Goal: Information Seeking & Learning: Learn about a topic

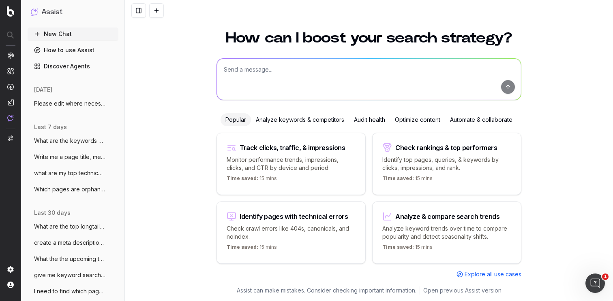
click at [83, 176] on span "what are my top technical seo issues" at bounding box center [69, 173] width 71 height 8
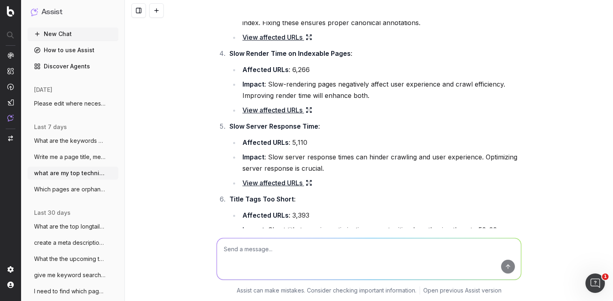
scroll to position [575, 0]
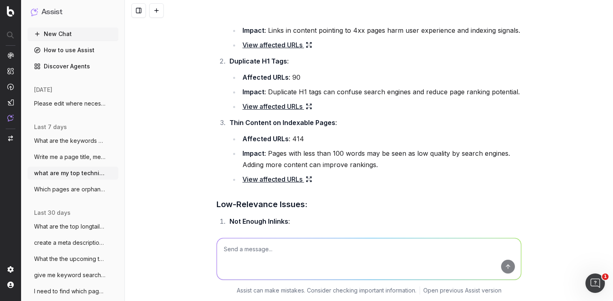
click at [45, 32] on button "New Chat" at bounding box center [73, 34] width 91 height 13
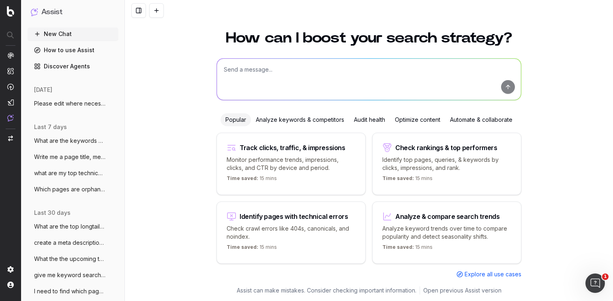
scroll to position [6, 0]
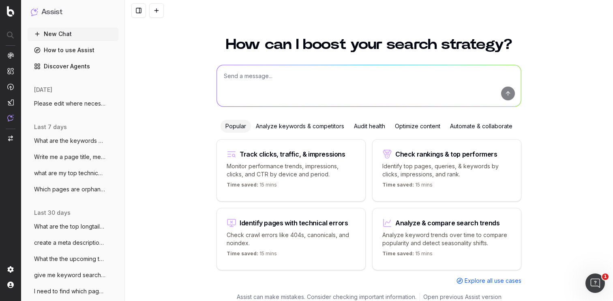
click at [267, 77] on textarea at bounding box center [369, 85] width 304 height 41
click at [370, 79] on textarea "Why is my homepage for all markets seeing a drop in traffic and reven" at bounding box center [369, 85] width 304 height 41
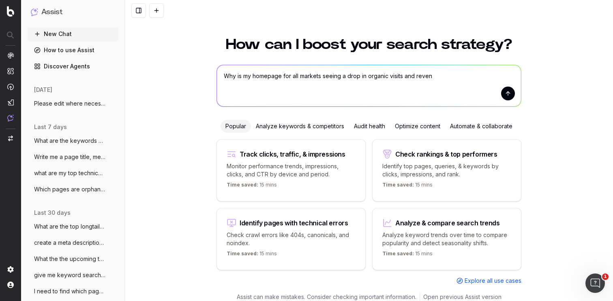
click at [432, 74] on textarea "Why is my homepage for all markets seeing a drop in organic visits and reven" at bounding box center [369, 85] width 304 height 41
type textarea "Why is my homepage for all markets seeing a drop in organic visits and revenue?"
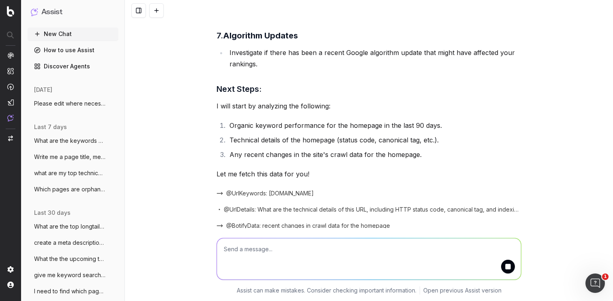
scroll to position [415, 0]
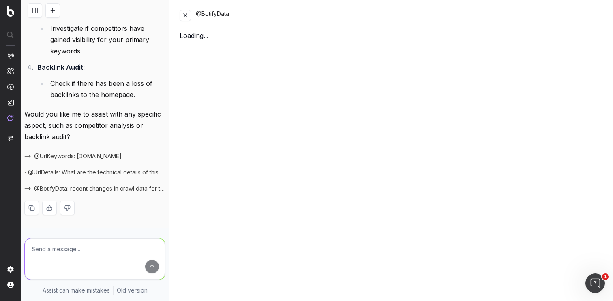
scroll to position [1405, 0]
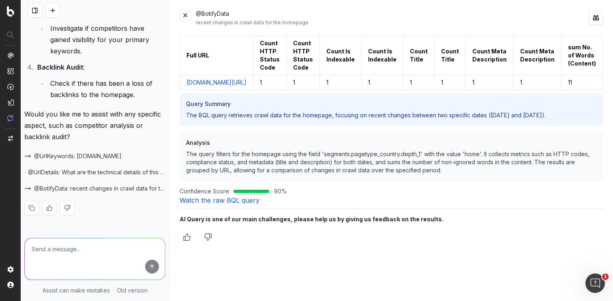
click at [189, 16] on button at bounding box center [184, 15] width 11 height 11
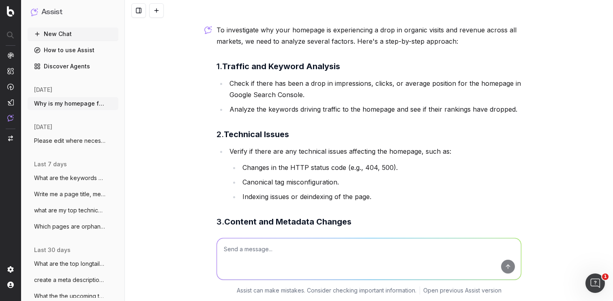
scroll to position [0, 0]
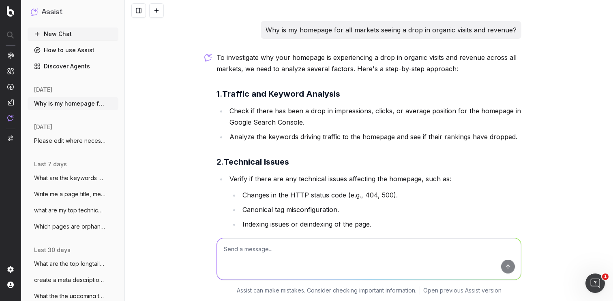
click at [258, 254] on textarea at bounding box center [369, 259] width 304 height 41
type textarea "No just the /us, /au, /sg"
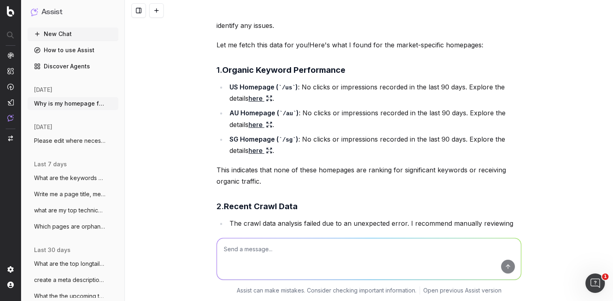
scroll to position [1168, 0]
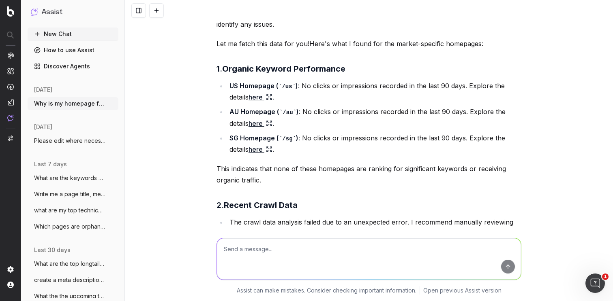
click at [355, 171] on p "This indicates that none of these homepages are ranking for significant keyword…" at bounding box center [368, 174] width 305 height 23
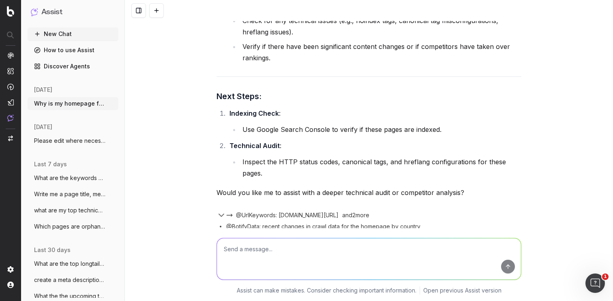
scroll to position [1488, 0]
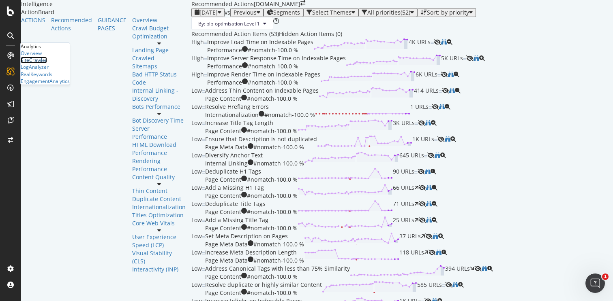
click at [46, 64] on div "SiteCrawler" at bounding box center [34, 60] width 26 height 7
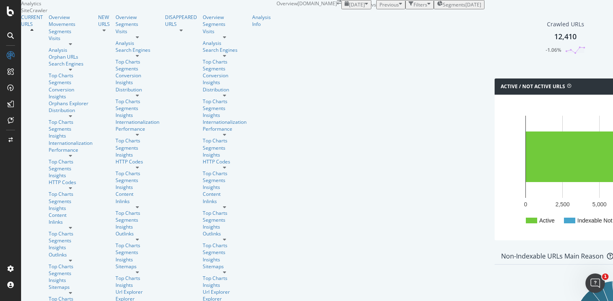
click at [554, 42] on div "12,410" at bounding box center [565, 37] width 22 height 11
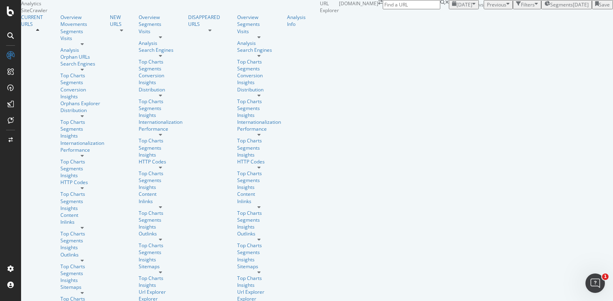
click at [440, 9] on input at bounding box center [411, 4] width 58 height 9
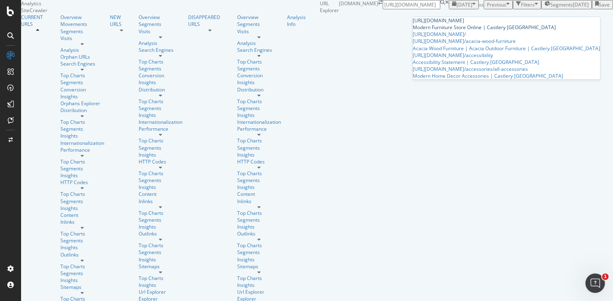
type input "https://www.castlery.com/us"
click at [554, 22] on div "https://www.castlery.com/us" at bounding box center [505, 20] width 187 height 7
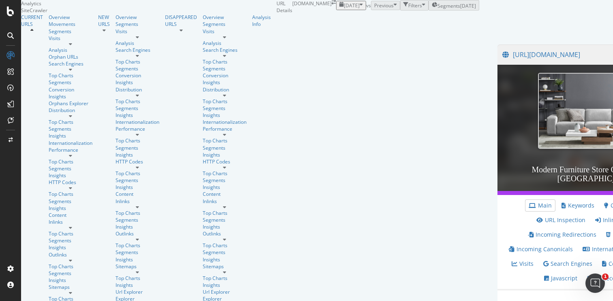
scroll to position [140, 0]
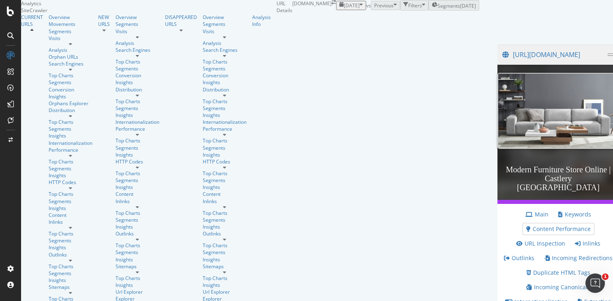
scroll to position [74, 0]
click at [577, 298] on link "Extraction" at bounding box center [594, 302] width 34 height 8
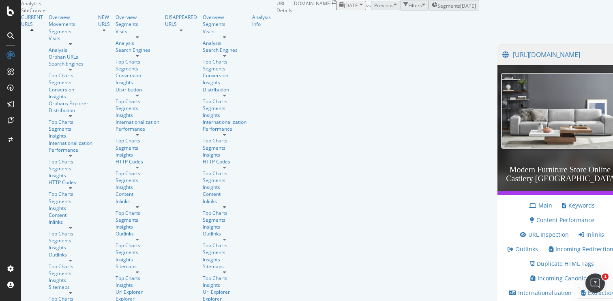
scroll to position [147, 0]
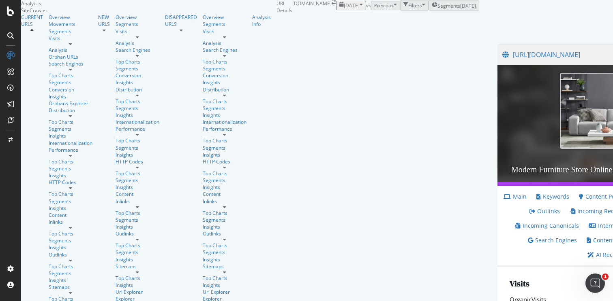
scroll to position [108, 0]
click at [49, 70] on div "LogAnalyzer" at bounding box center [35, 67] width 28 height 7
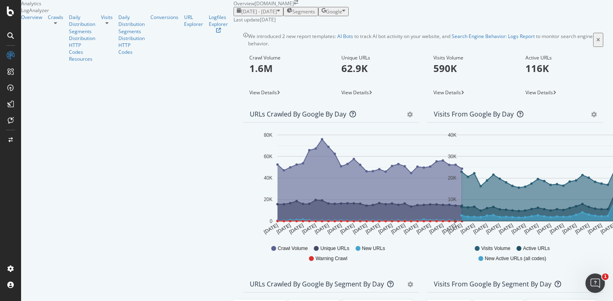
click at [292, 15] on span "Segments" at bounding box center [303, 11] width 23 height 7
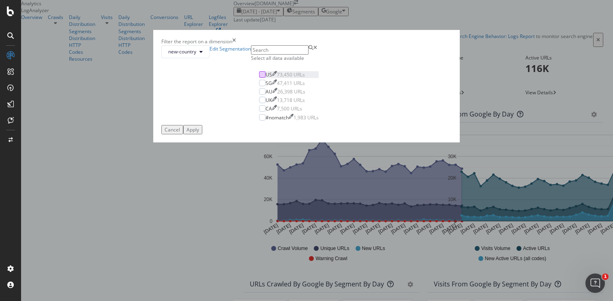
click at [259, 78] on div "modal" at bounding box center [262, 74] width 6 height 6
click at [265, 78] on div "US" at bounding box center [268, 74] width 6 height 7
click at [265, 78] on div "US 73,450 URLs" at bounding box center [284, 74] width 39 height 7
click at [199, 133] on div "Apply" at bounding box center [192, 129] width 13 height 7
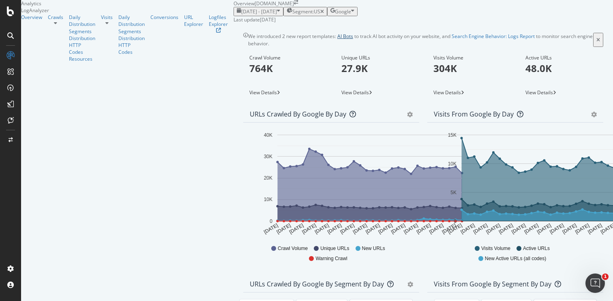
click at [337, 40] on link "AI Bots" at bounding box center [345, 36] width 16 height 7
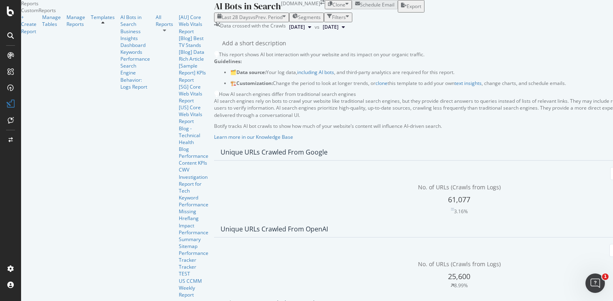
click at [332, 21] on div "Filters" at bounding box center [339, 17] width 14 height 7
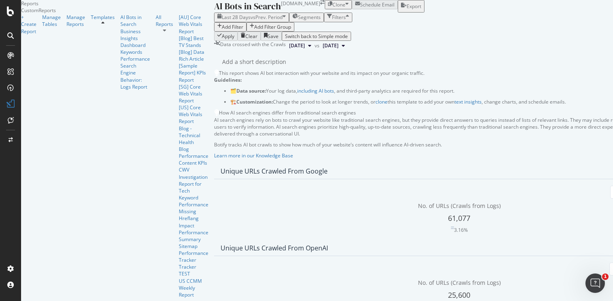
click at [222, 30] on div "Add Filter" at bounding box center [232, 26] width 21 height 7
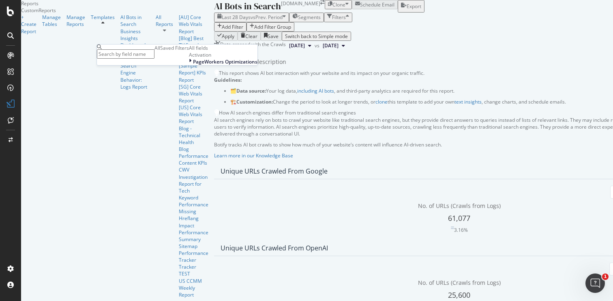
click at [128, 53] on input "text" at bounding box center [126, 53] width 58 height 9
type input "u"
type input "p"
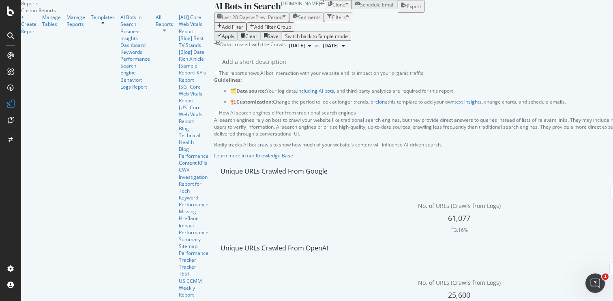
click at [320, 68] on div "Add a short description Add a short description" at bounding box center [463, 62] width 482 height 12
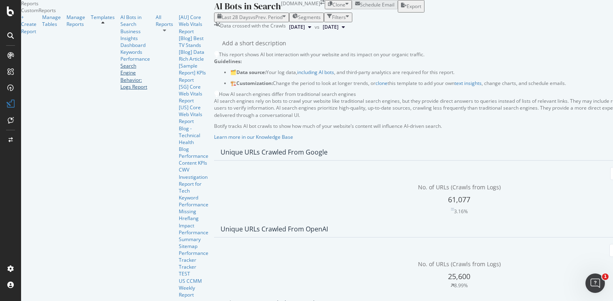
click at [120, 90] on div "Search Engine Behavior: Logs Report" at bounding box center [135, 76] width 30 height 28
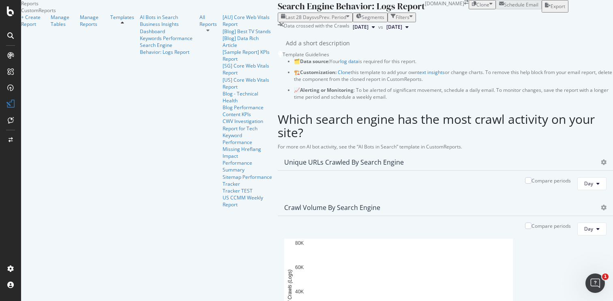
scroll to position [93, 0]
